Goal: Connect with others: Connect with others

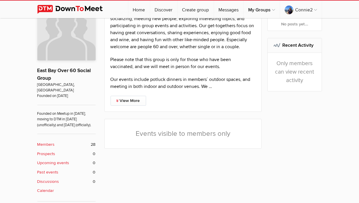
scroll to position [127, 0]
click at [37, 141] on b "Members" at bounding box center [45, 144] width 17 height 6
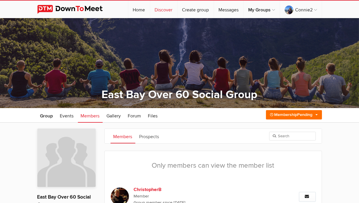
click at [177, 9] on link "Discover" at bounding box center [163, 9] width 27 height 17
select select "null"
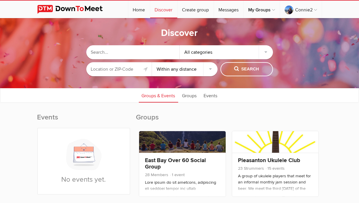
click at [128, 69] on input "text" at bounding box center [119, 69] width 66 height 14
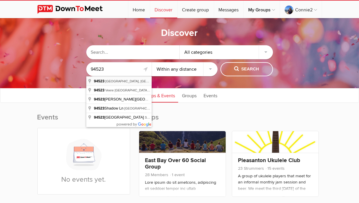
type input "[GEOGRAPHIC_DATA], [GEOGRAPHIC_DATA]"
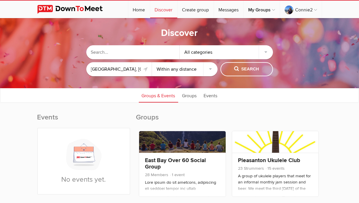
click at [210, 69] on select "Within 10 miles Within 25 miles Within 50 miles Within 100 miles Within any dis…" at bounding box center [185, 69] width 66 height 14
select select "10"
click at [152, 62] on select "Within 10 miles Within 25 miles Within 50 miles Within 100 miles Within any dis…" at bounding box center [185, 69] width 66 height 14
click at [245, 68] on span "Search" at bounding box center [246, 69] width 25 height 6
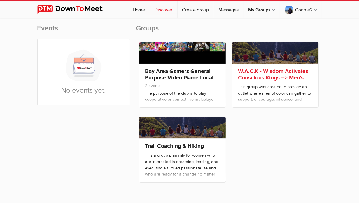
scroll to position [85, 0]
